Goal: Information Seeking & Learning: Learn about a topic

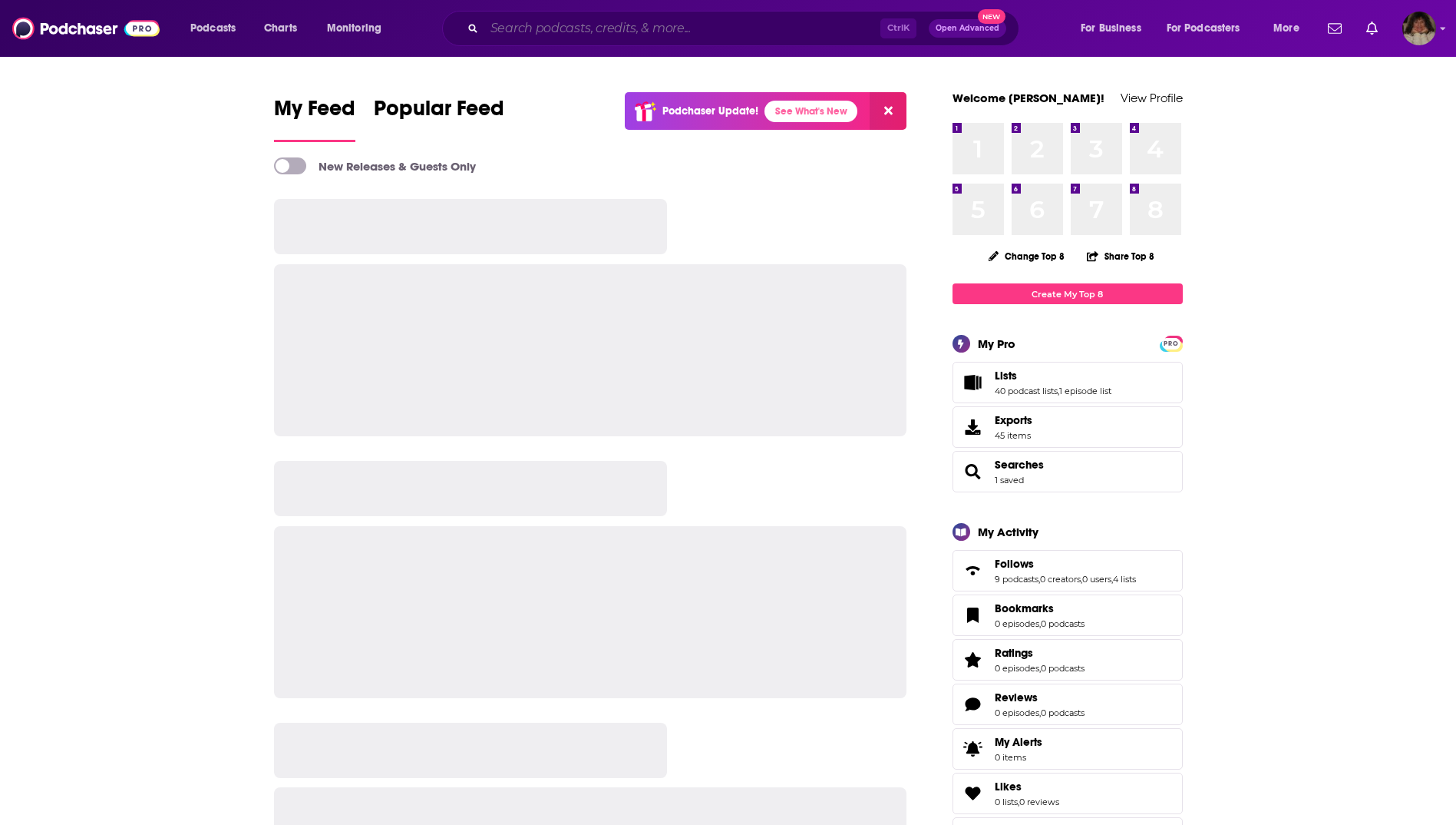
click at [526, 24] on input "Search podcasts, credits, & more..." at bounding box center [682, 29] width 396 height 25
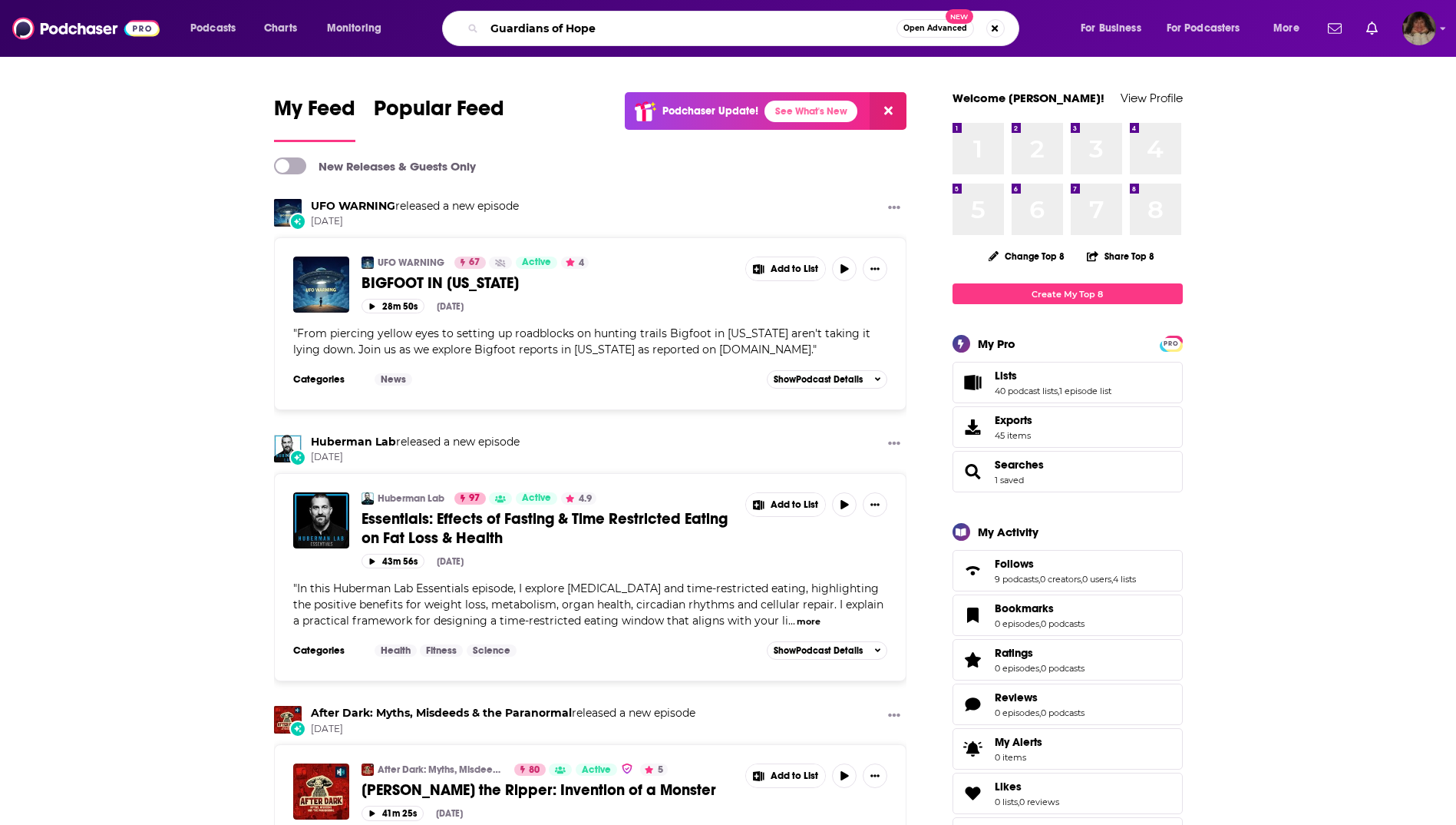
type input "Guardians of Hope"
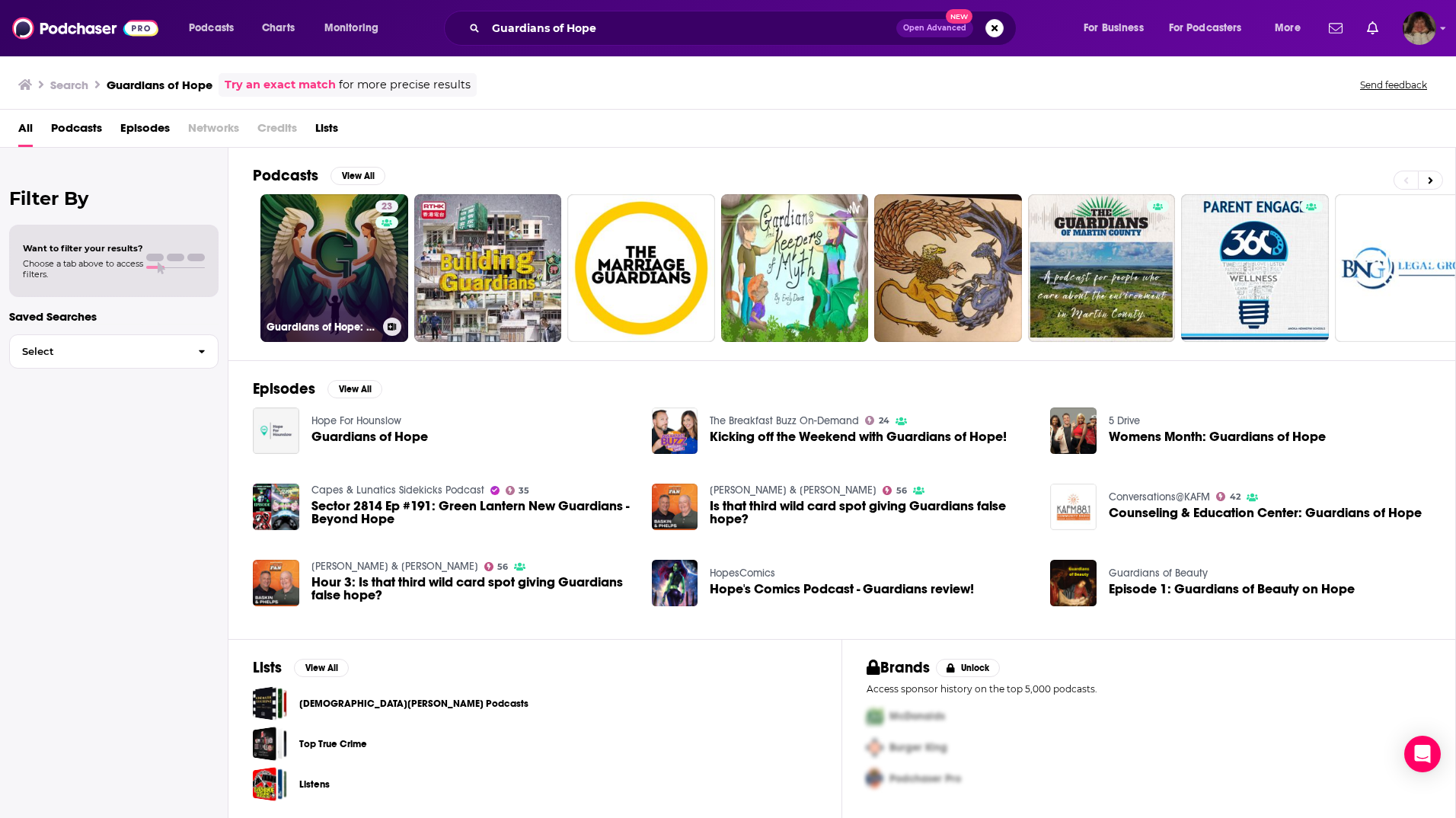
click at [338, 210] on link "23 Guardians of Hope: Empowering Child Advocacy" at bounding box center [334, 268] width 148 height 148
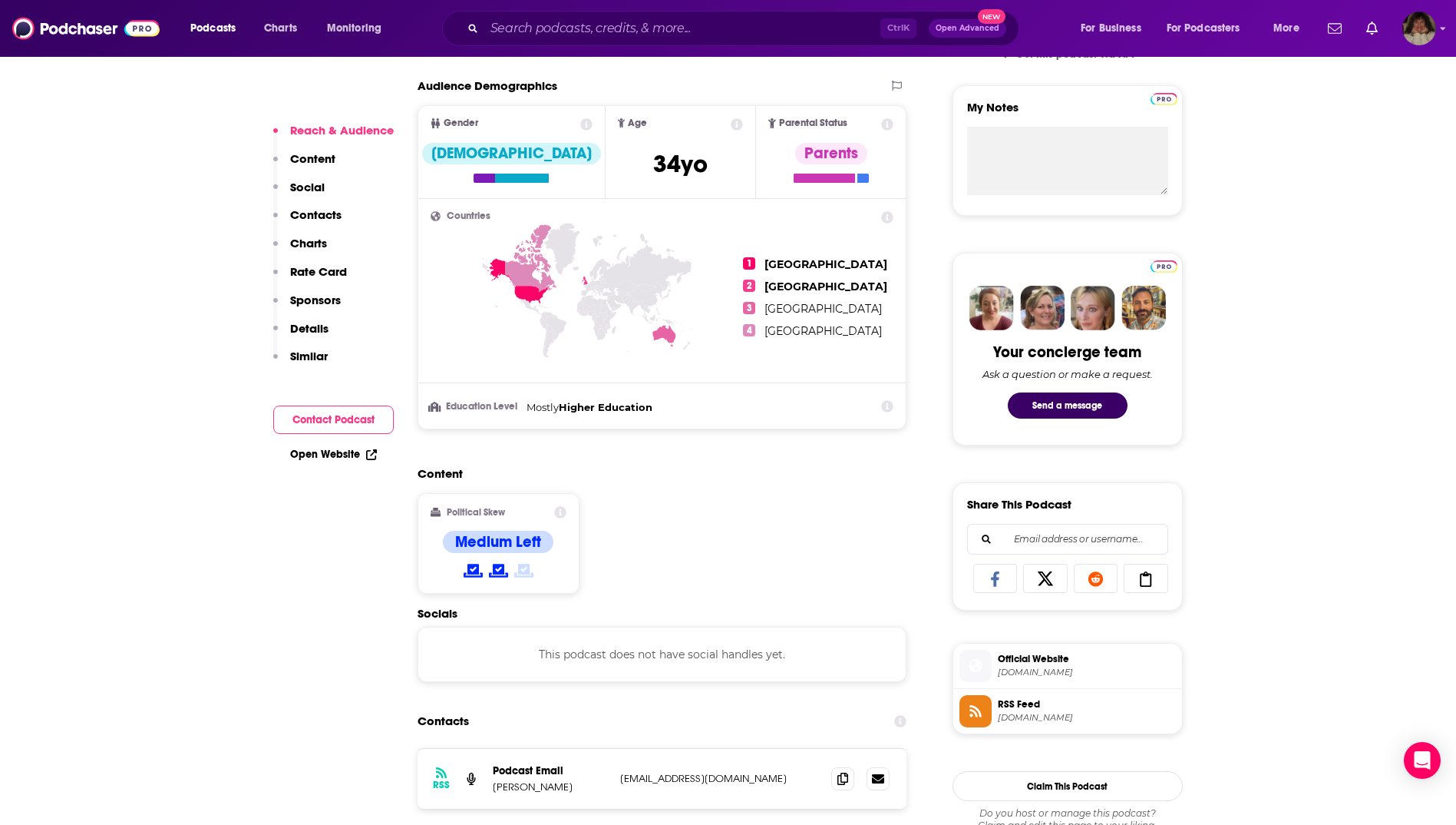
scroll to position [845, 0]
